Goal: Task Accomplishment & Management: Use online tool/utility

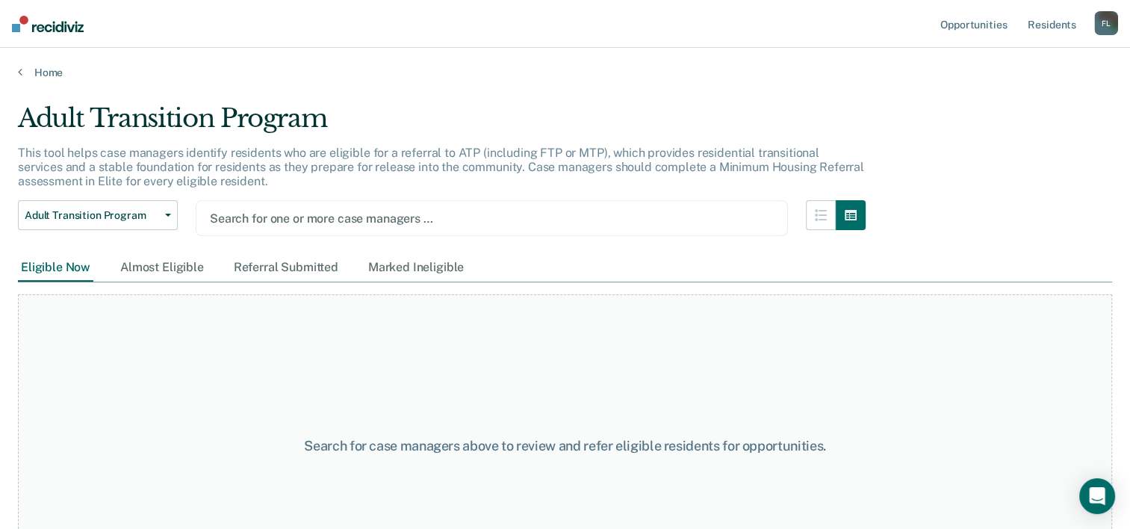
click at [567, 218] on div at bounding box center [492, 218] width 564 height 17
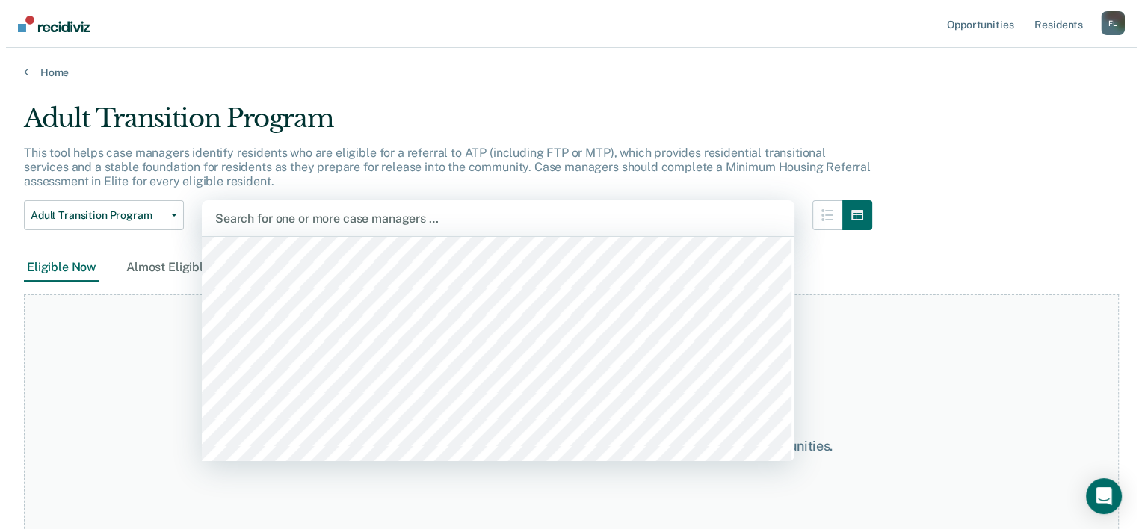
scroll to position [439, 0]
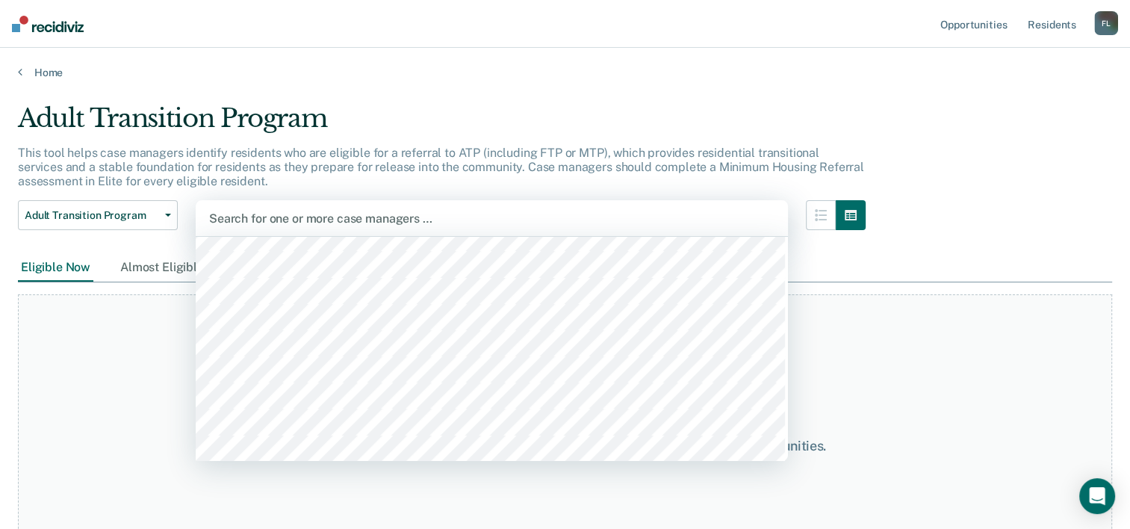
drag, startPoint x: 789, startPoint y: 452, endPoint x: 427, endPoint y: 323, distance: 384.7
click at [427, 323] on div "Search for case managers above to review and refer eligible residents for oppor…" at bounding box center [565, 445] width 1095 height 302
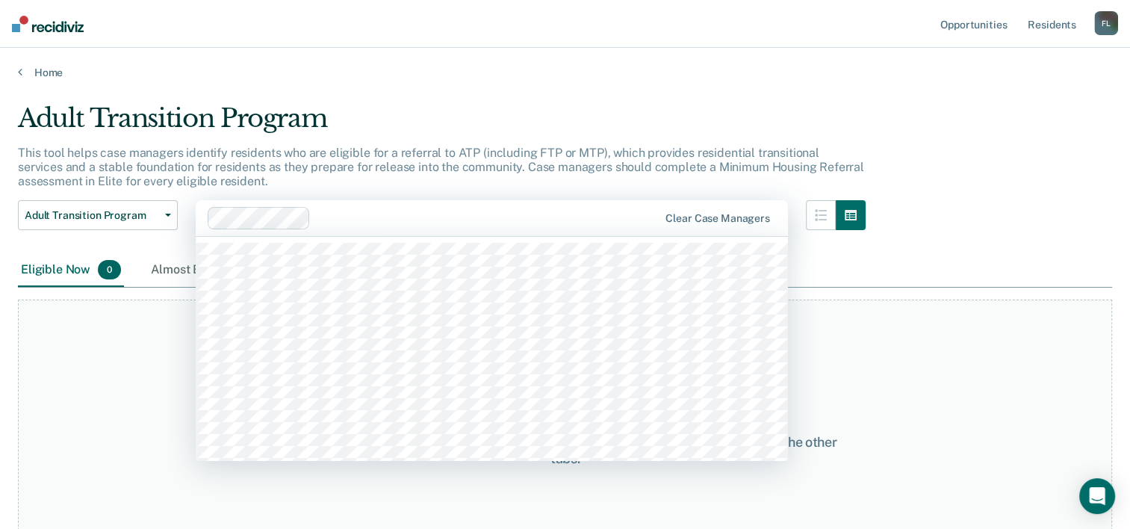
click at [626, 218] on div at bounding box center [487, 218] width 341 height 17
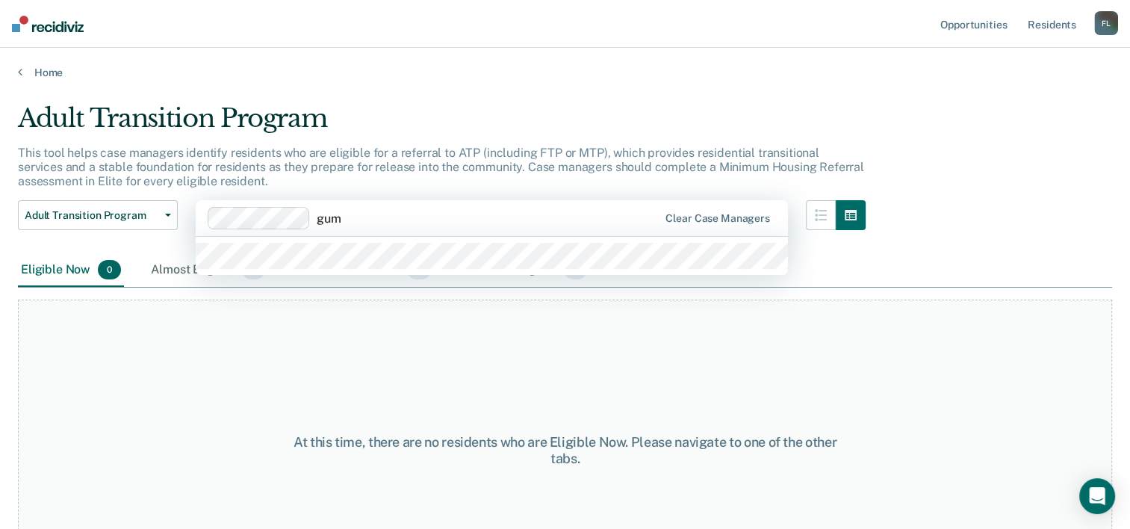
type input "gumk"
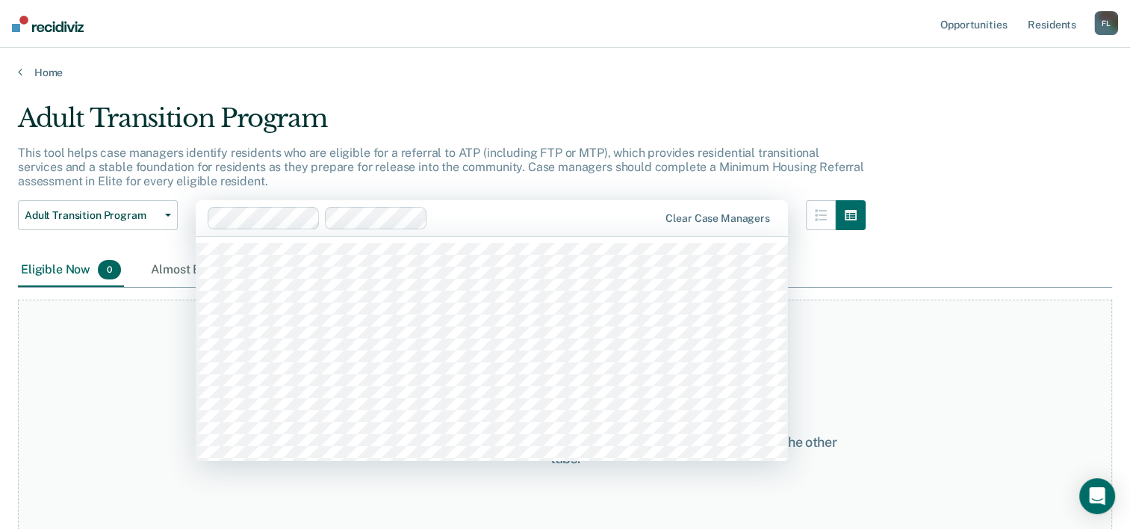
click at [626, 218] on div at bounding box center [546, 218] width 224 height 17
type input "bem"
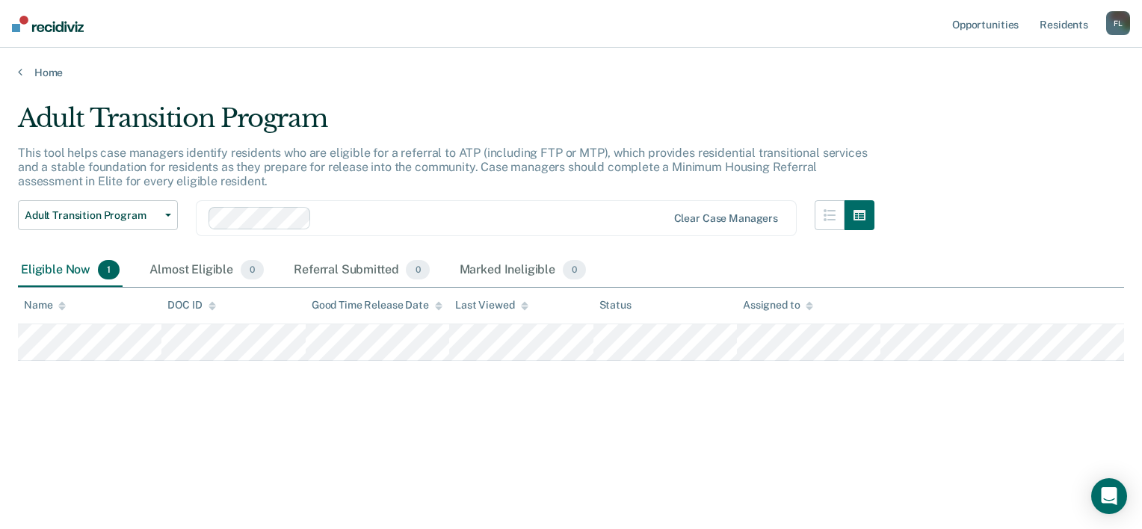
click at [103, 506] on main "Adult Transition Program This tool helps case managers identify residents who a…" at bounding box center [571, 301] width 1142 height 445
click at [61, 275] on div "Eligible Now 1" at bounding box center [70, 270] width 105 height 33
click at [173, 282] on div "Almost Eligible 0" at bounding box center [206, 270] width 120 height 33
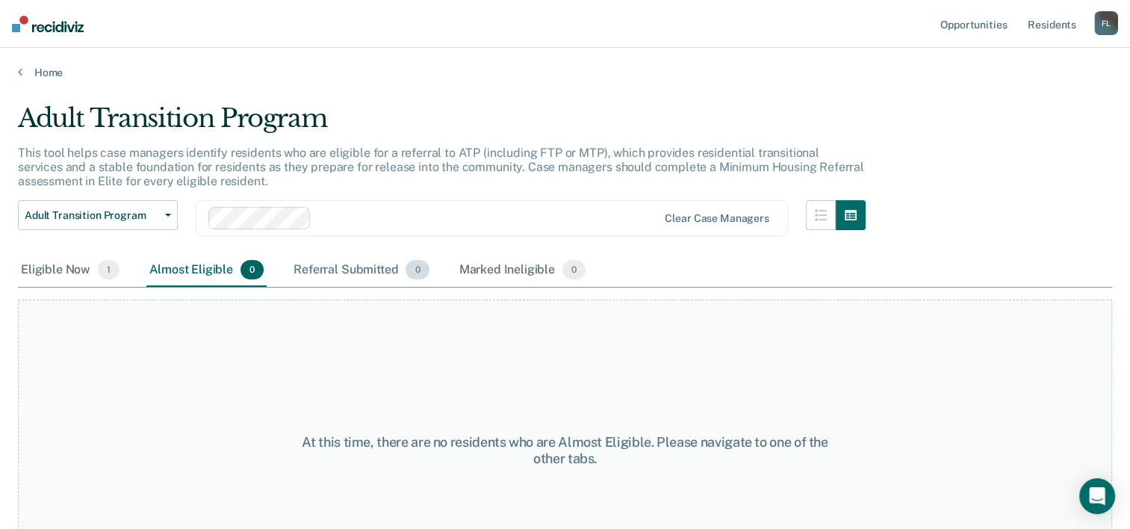
click at [341, 265] on div "Referral Submitted 0" at bounding box center [361, 270] width 141 height 33
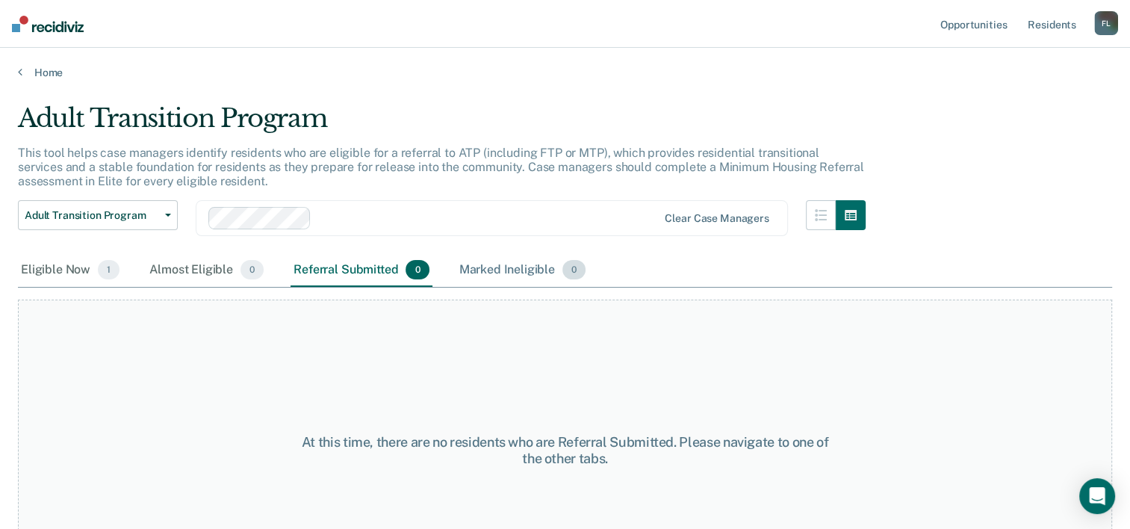
click at [520, 264] on div "Marked Ineligible 0" at bounding box center [522, 270] width 133 height 33
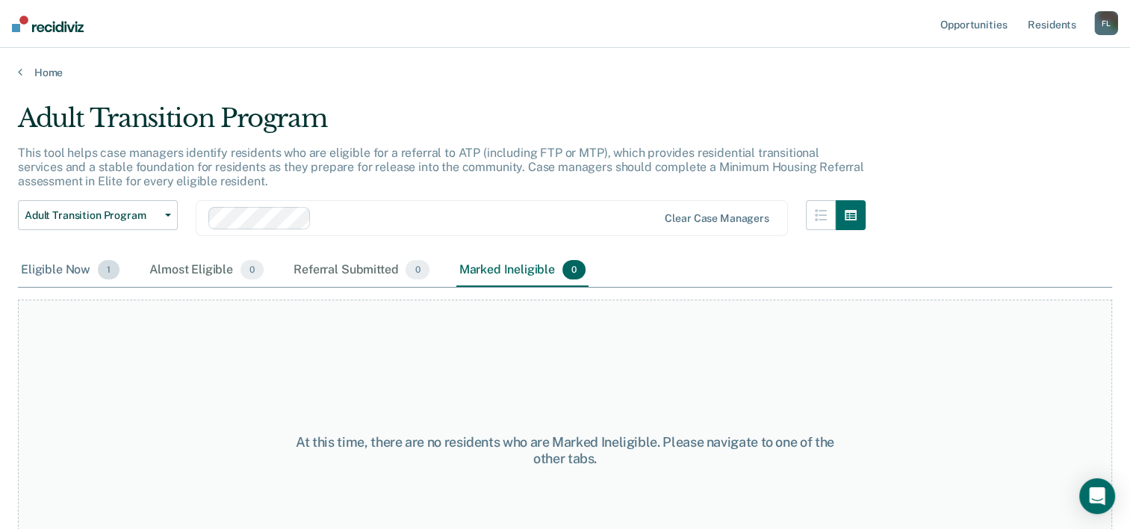
click at [79, 266] on div "Eligible Now 1" at bounding box center [70, 270] width 105 height 33
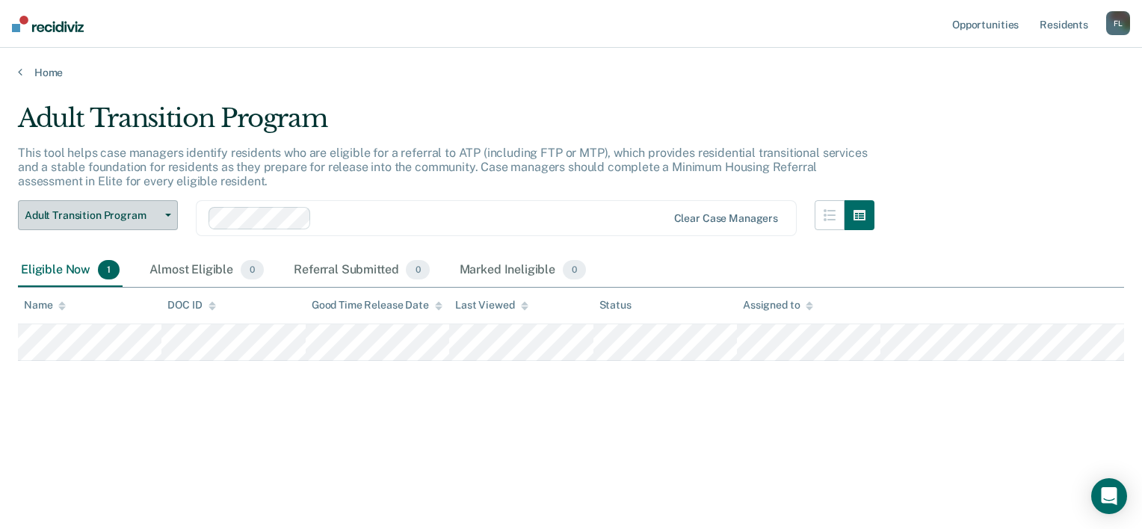
click at [164, 218] on button "Adult Transition Program" at bounding box center [98, 215] width 160 height 30
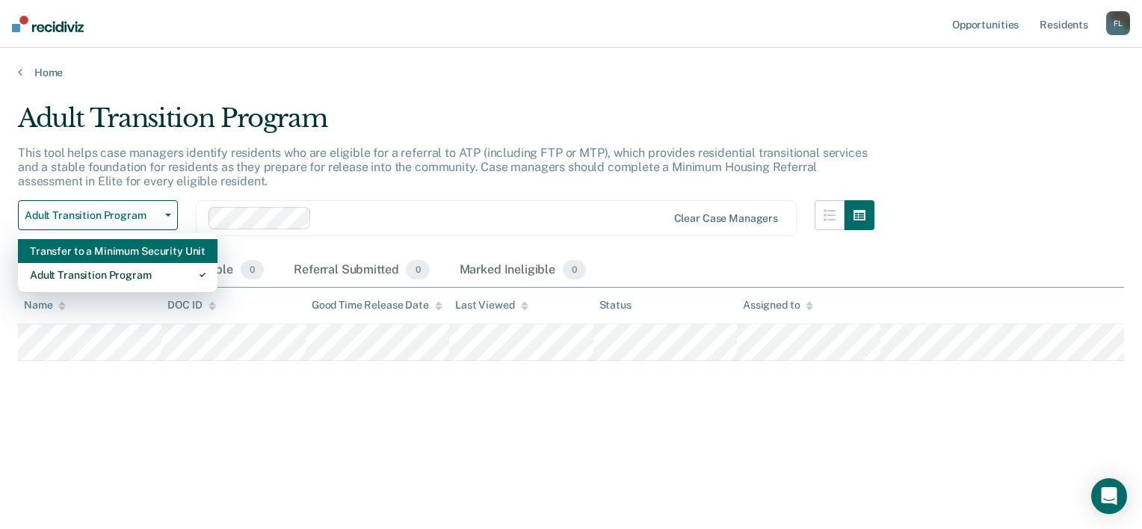
click at [161, 247] on div "Transfer to a Minimum Security Unit" at bounding box center [118, 251] width 176 height 24
